Goal: Information Seeking & Learning: Check status

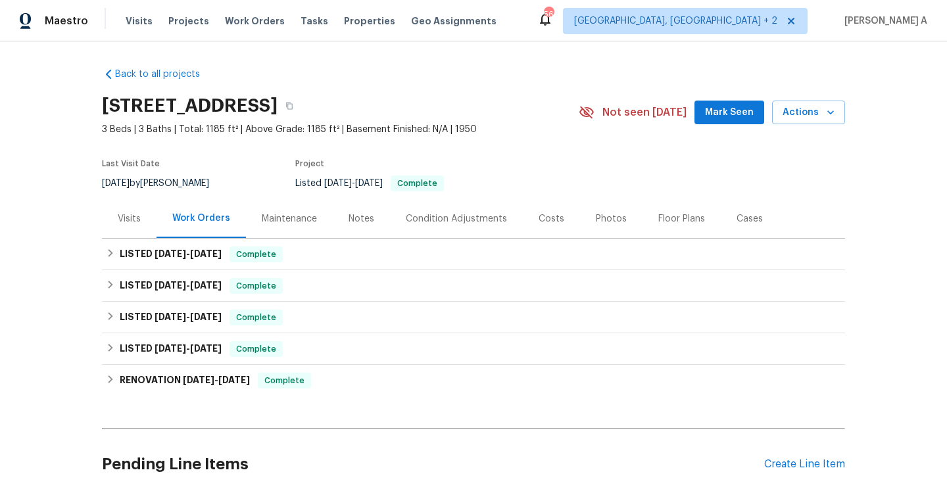
click at [138, 213] on div "Visits" at bounding box center [129, 219] width 23 height 13
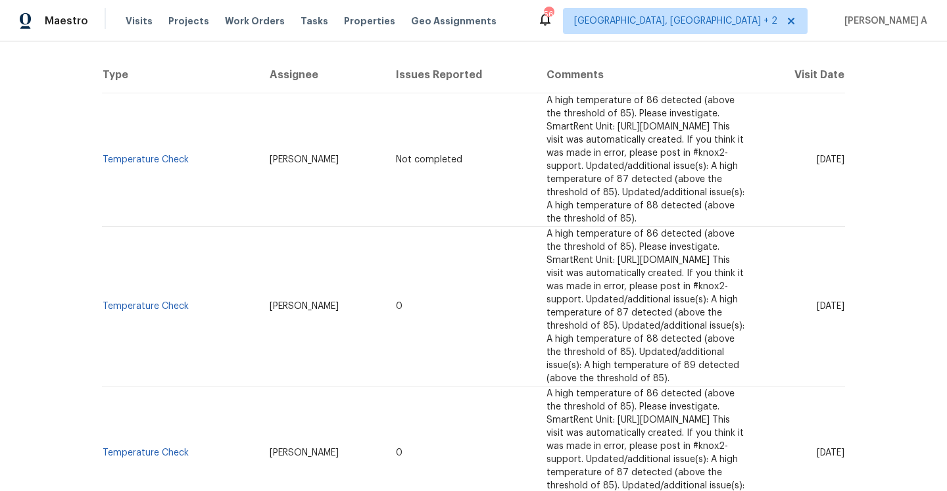
scroll to position [245, 0]
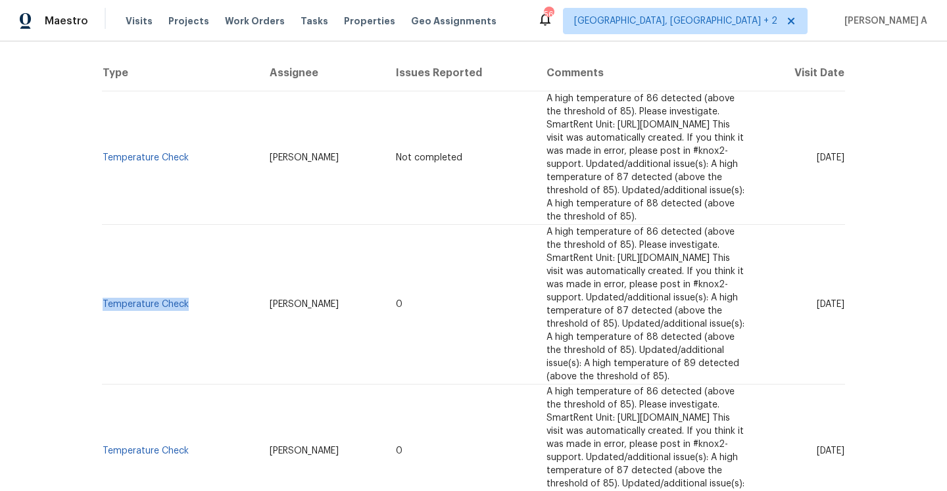
drag, startPoint x: 196, startPoint y: 263, endPoint x: 104, endPoint y: 259, distance: 92.2
click at [104, 259] on td "Temperature Check" at bounding box center [180, 305] width 157 height 160
copy link "Temperature Check"
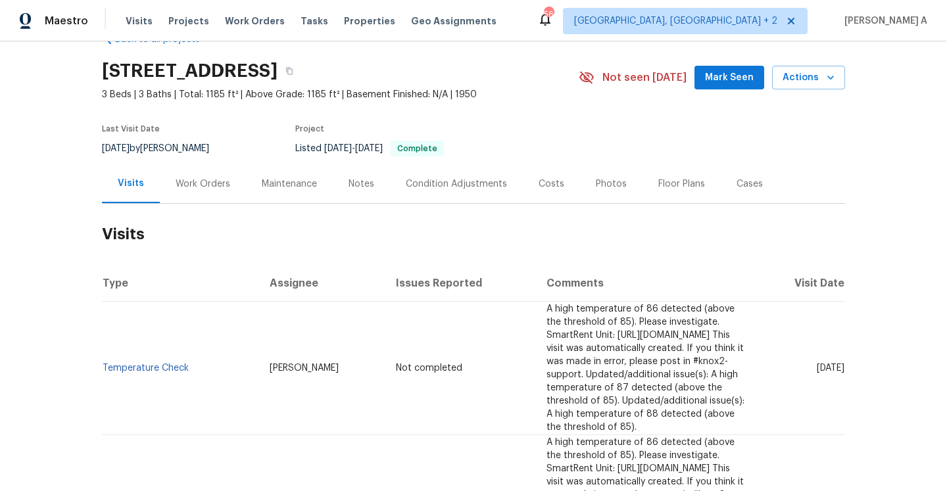
click at [204, 178] on div "Work Orders" at bounding box center [203, 184] width 55 height 13
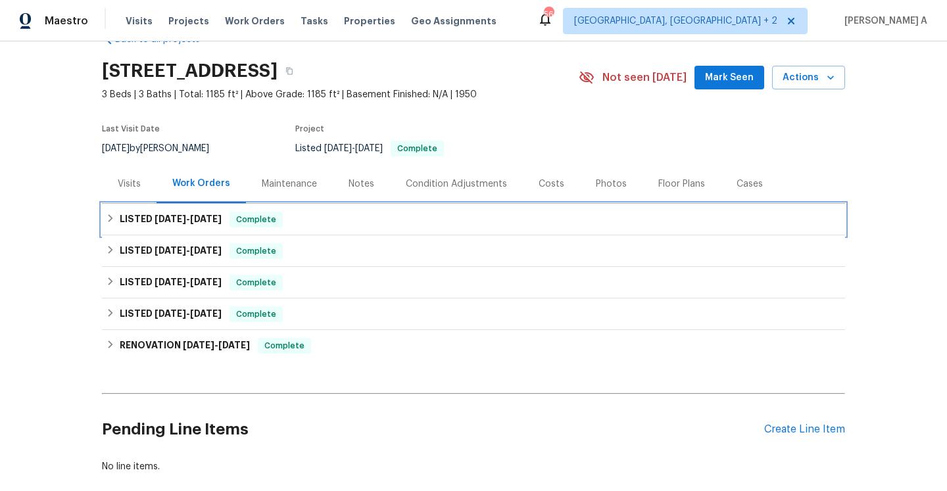
click at [201, 222] on span "[DATE]" at bounding box center [206, 218] width 32 height 9
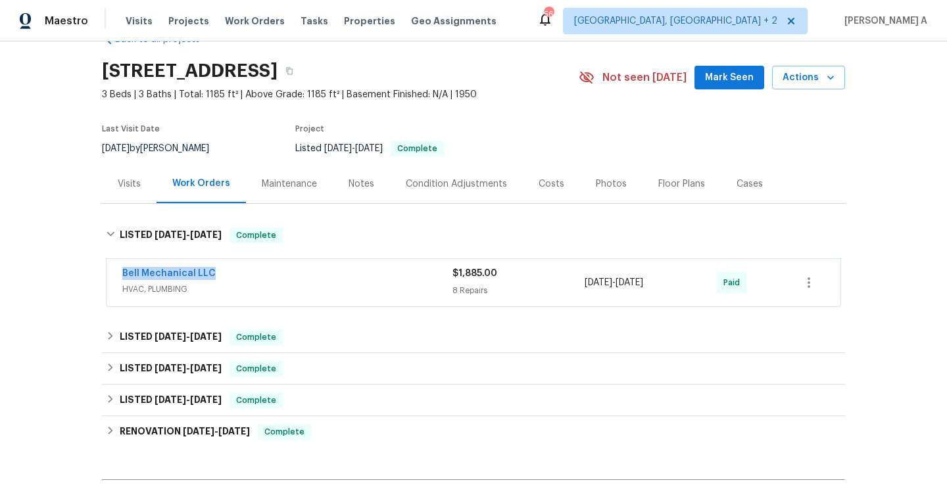
drag, startPoint x: 222, startPoint y: 280, endPoint x: 121, endPoint y: 278, distance: 100.7
click at [121, 278] on div "Bell Mechanical LLC HVAC, PLUMBING $1,885.00 8 Repairs [DATE] - [DATE] Paid" at bounding box center [474, 282] width 734 height 47
copy link "Bell Mechanical LLC"
click at [245, 278] on div "Bell Mechanical LLC" at bounding box center [287, 275] width 330 height 16
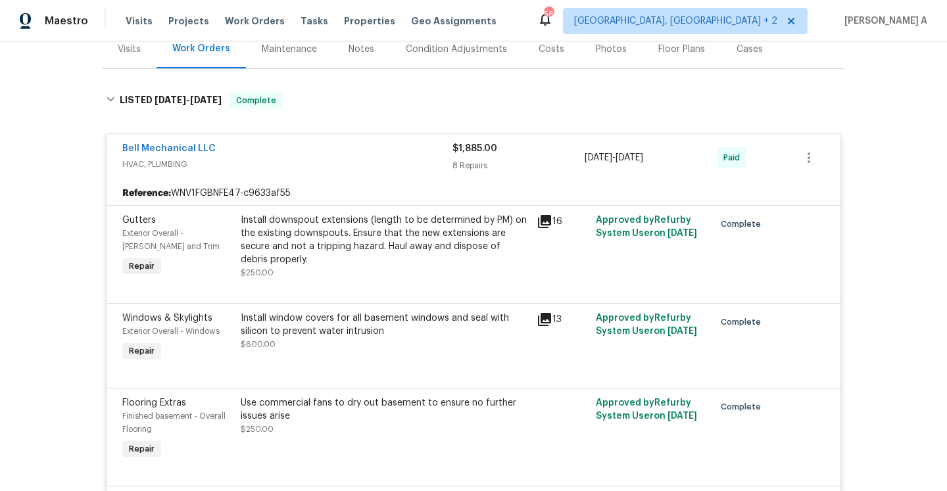
scroll to position [108, 0]
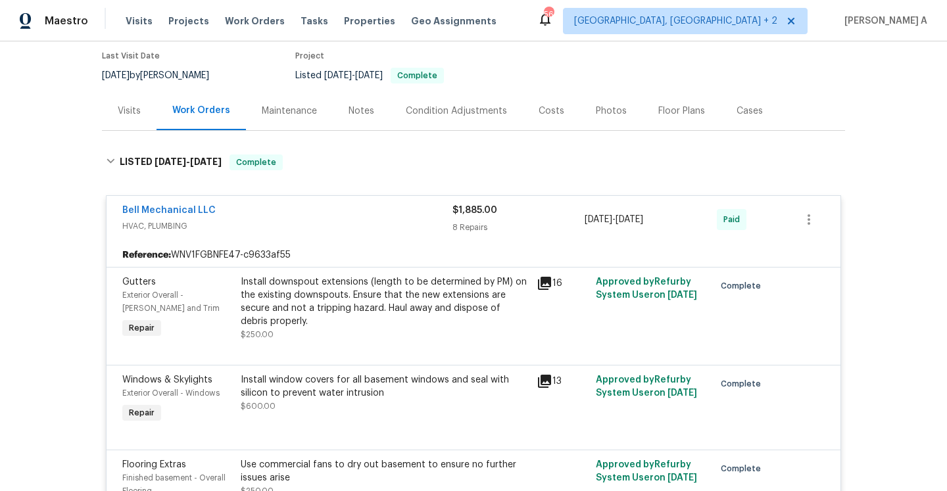
click at [251, 216] on div "Bell Mechanical LLC" at bounding box center [287, 212] width 330 height 16
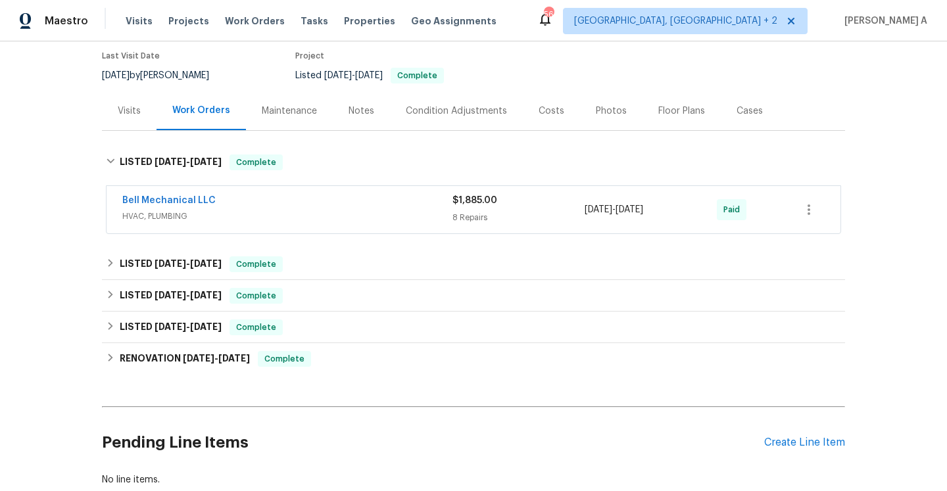
click at [111, 114] on div "Visits" at bounding box center [129, 110] width 55 height 39
